Goal: Ask a question: Seek information or help from site administrators or community

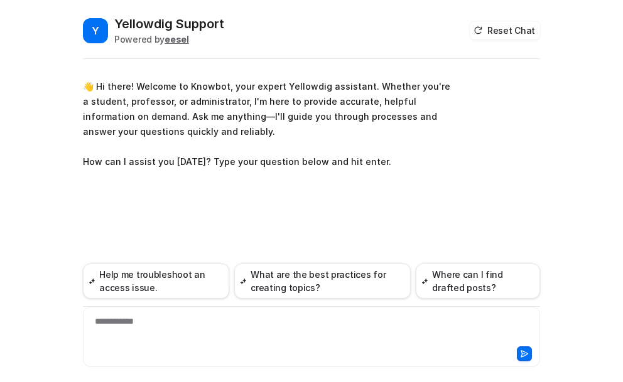
click at [129, 327] on div "**********" at bounding box center [311, 329] width 451 height 29
paste div
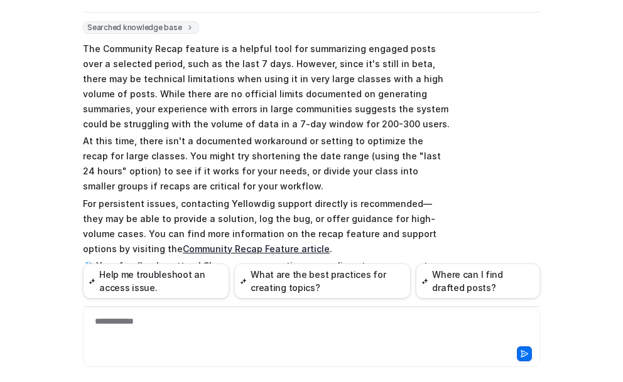
scroll to position [273, 0]
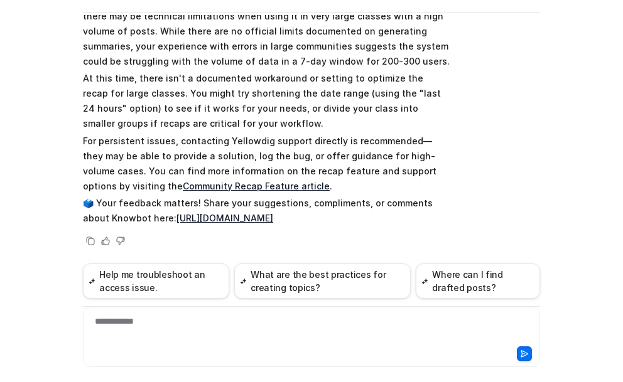
click at [519, 143] on div "Searched knowledge base search_queries : [ "community recap error large class",…" at bounding box center [311, 104] width 457 height 290
